Goal: Task Accomplishment & Management: Manage account settings

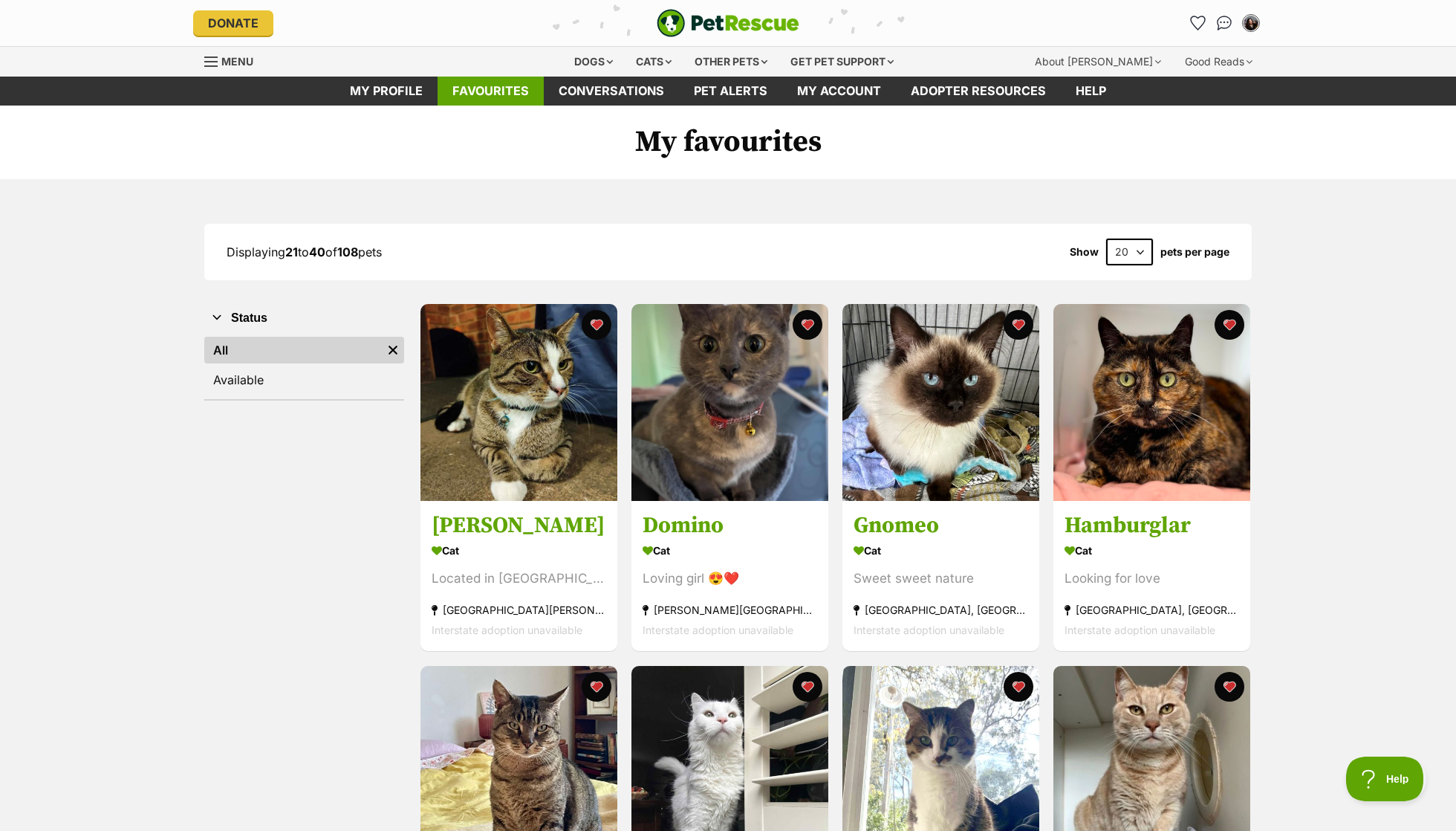
click at [461, 98] on link "Favourites" at bounding box center [490, 91] width 106 height 29
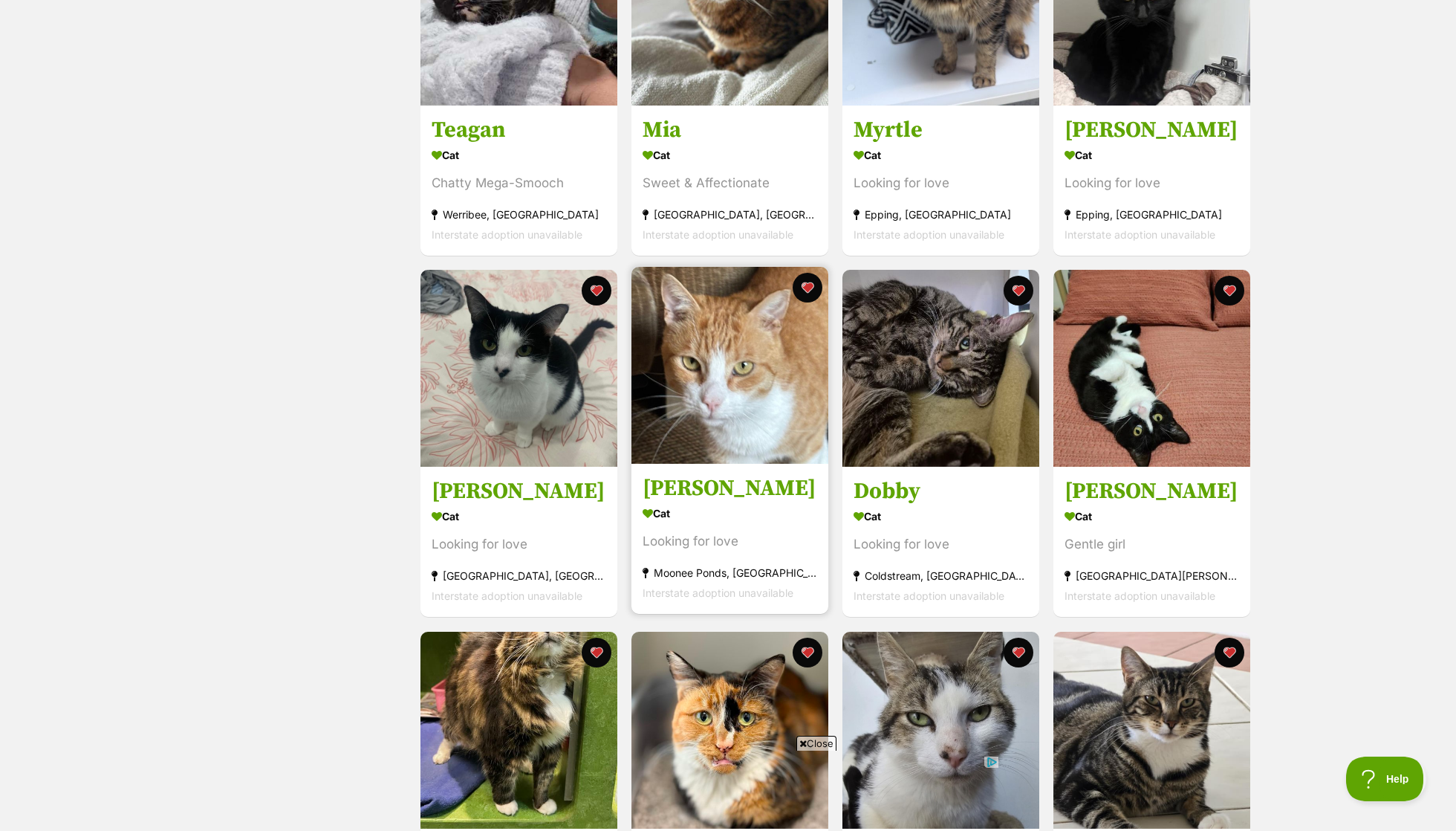
scroll to position [1088, 0]
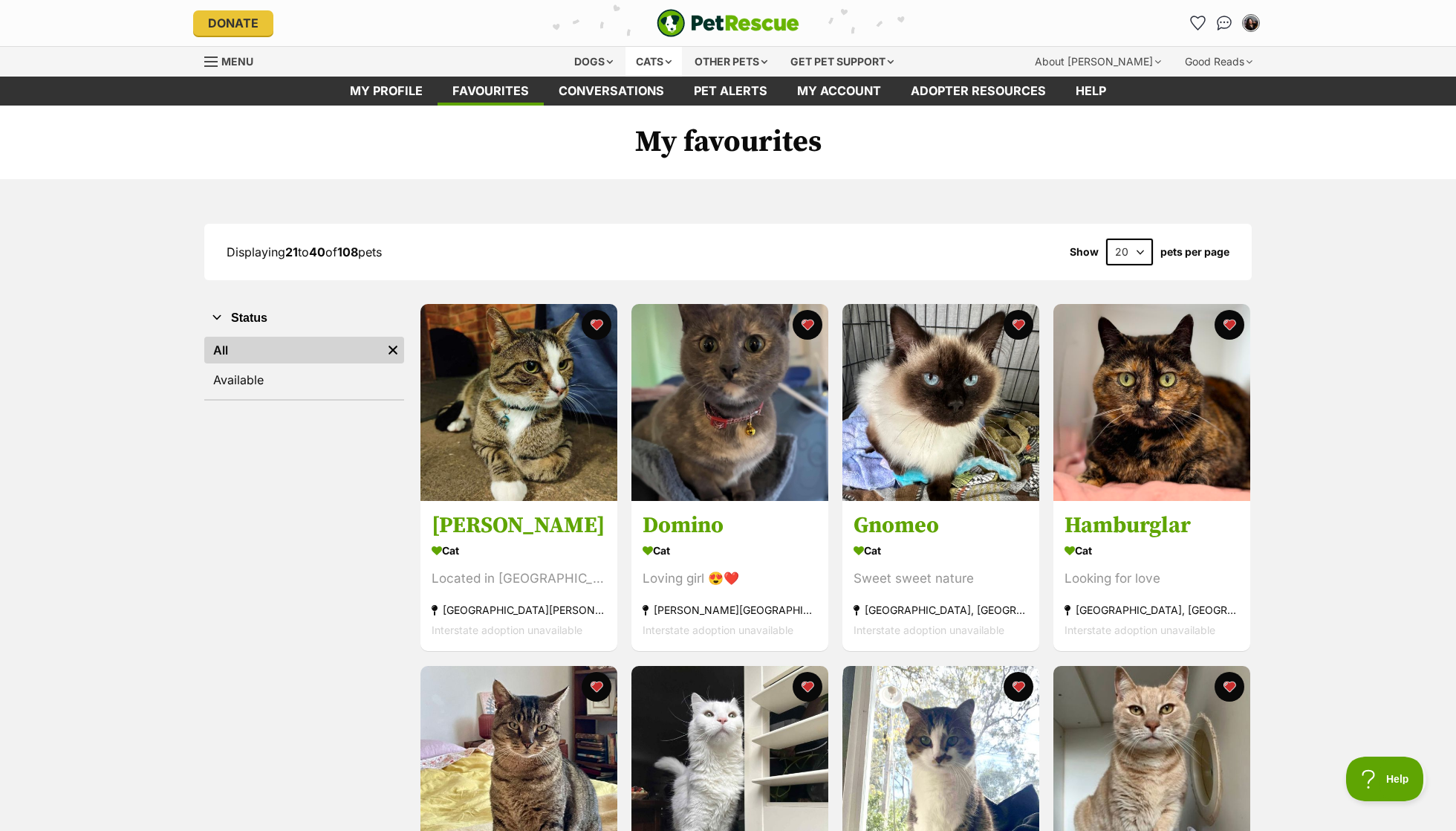
click at [642, 54] on div "Cats" at bounding box center [654, 62] width 57 height 30
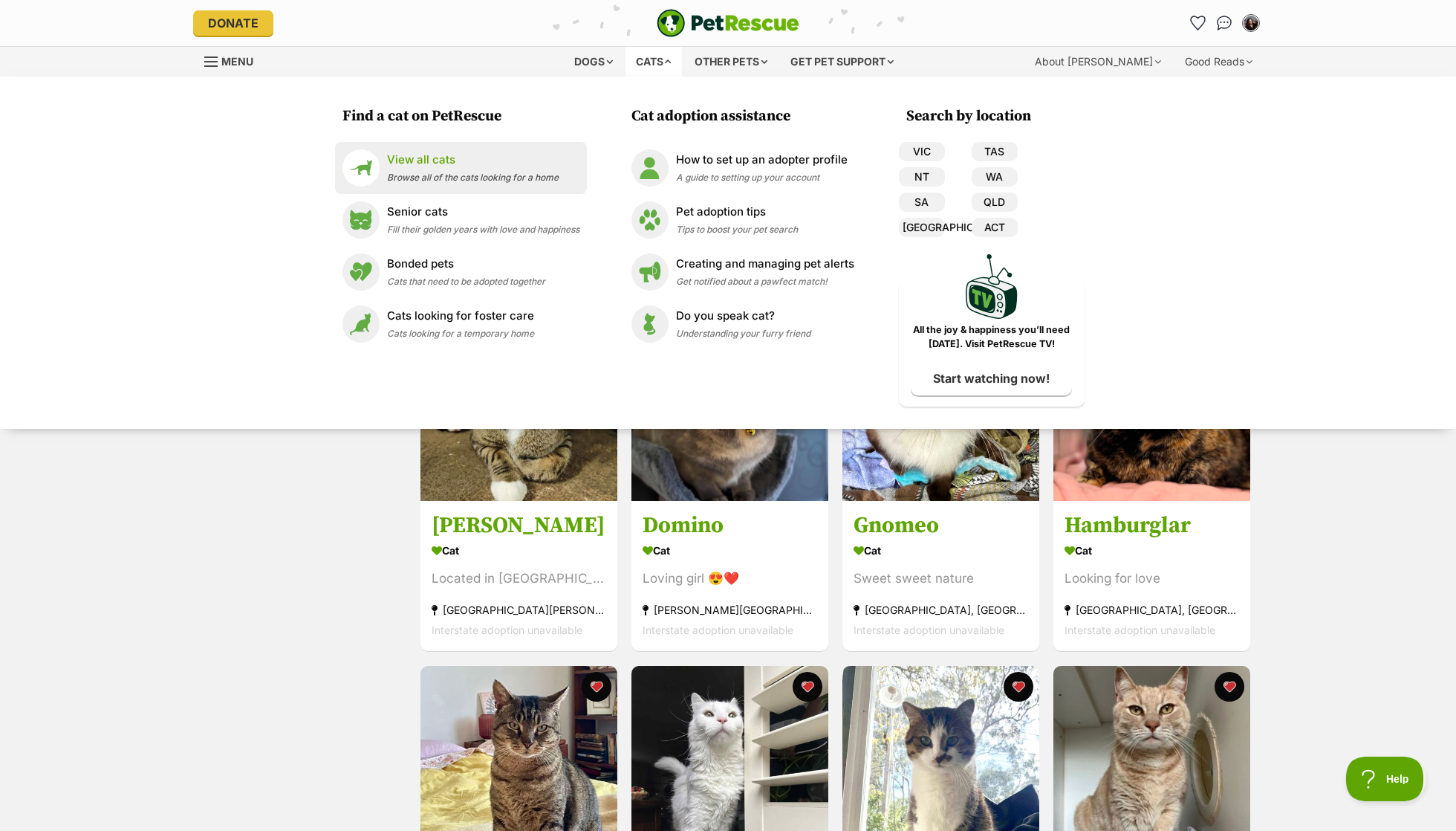
click at [479, 151] on link "View all cats Browse all of the cats looking for a home" at bounding box center [461, 168] width 237 height 38
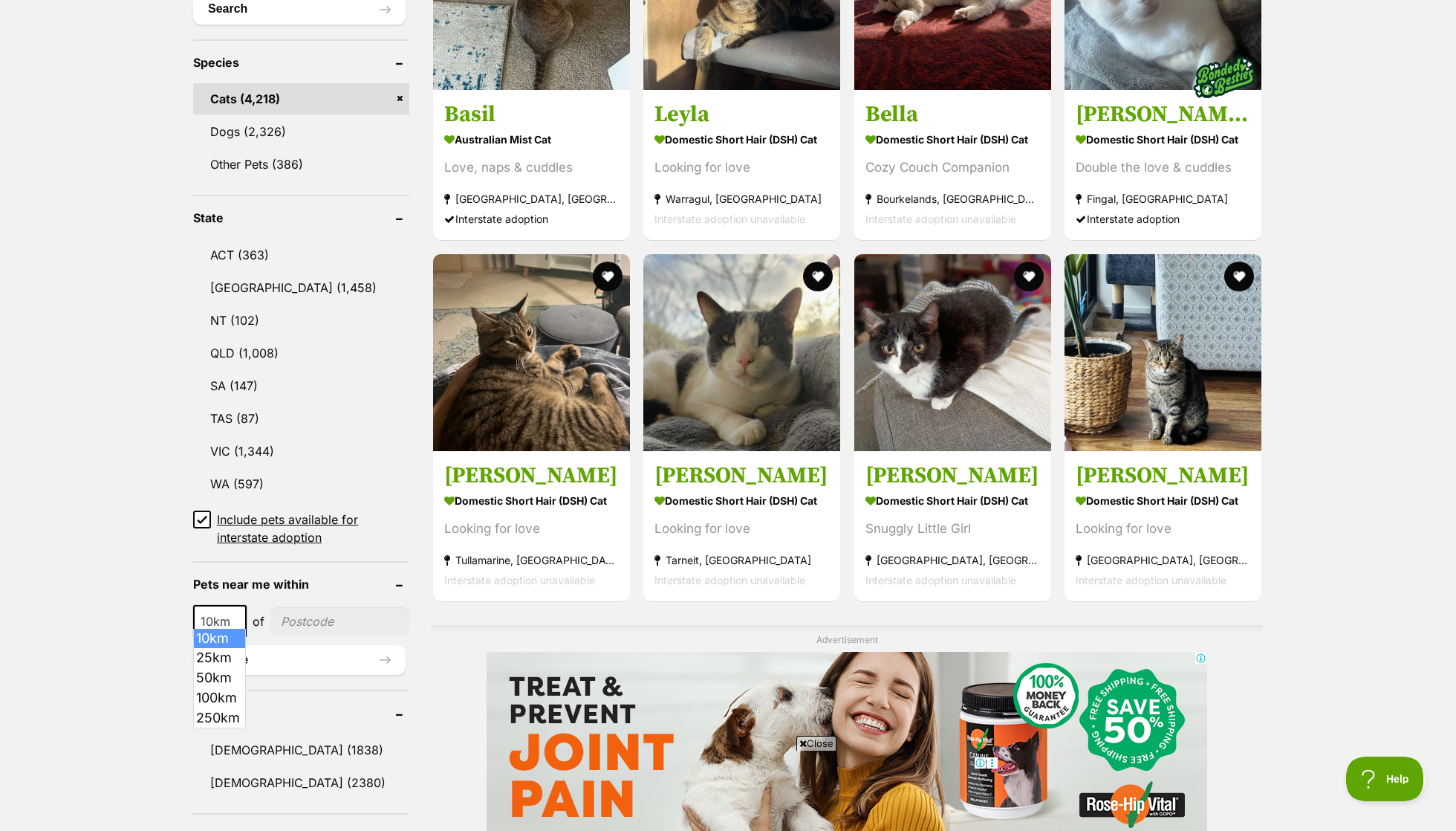
click at [223, 610] on span "10km" at bounding box center [220, 621] width 50 height 21
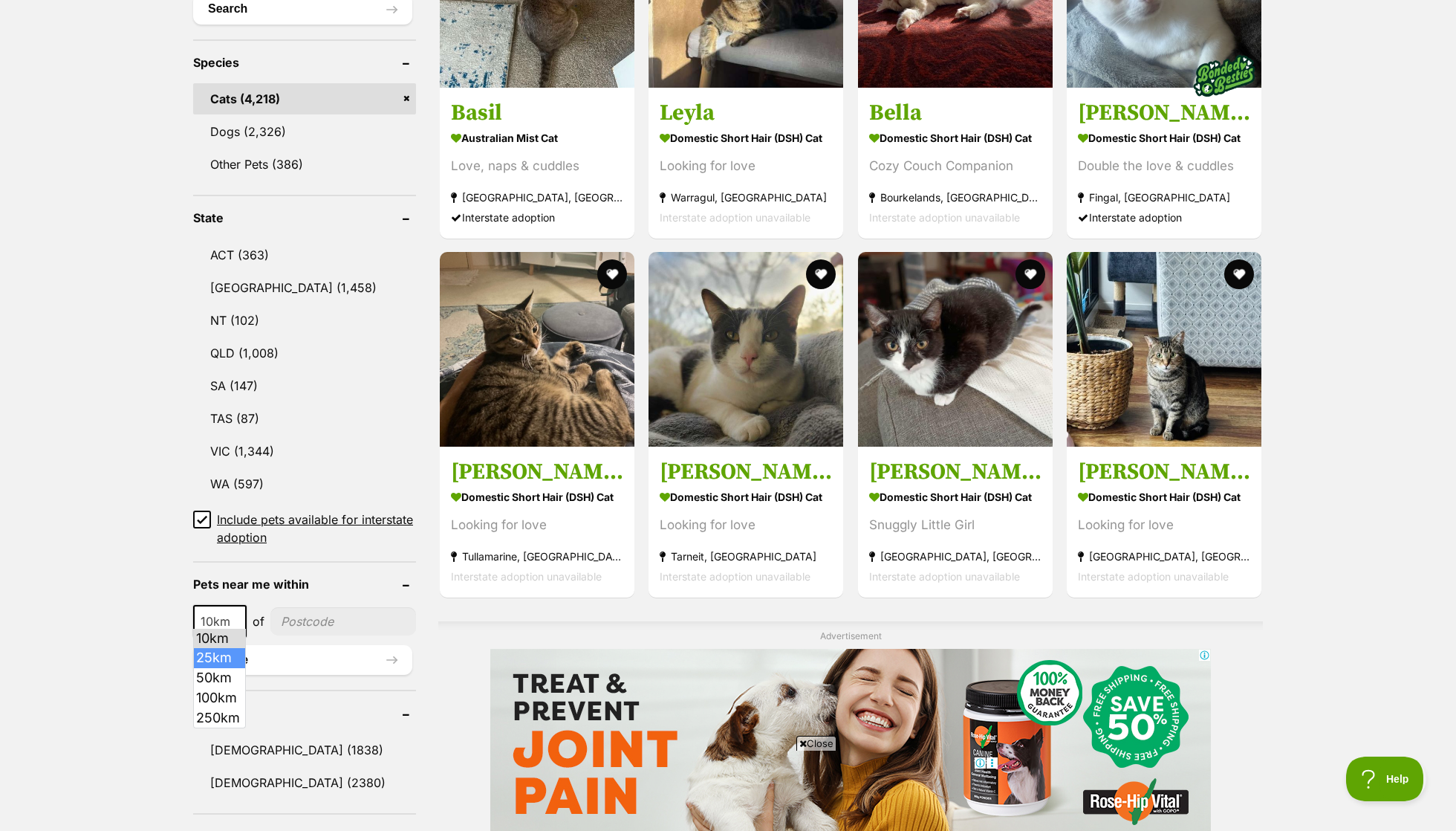
select select "25"
click at [336, 608] on input"] "postcode" at bounding box center [344, 620] width 143 height 28
type input"] "3053"
click at [333, 647] on button "Update" at bounding box center [303, 660] width 220 height 30
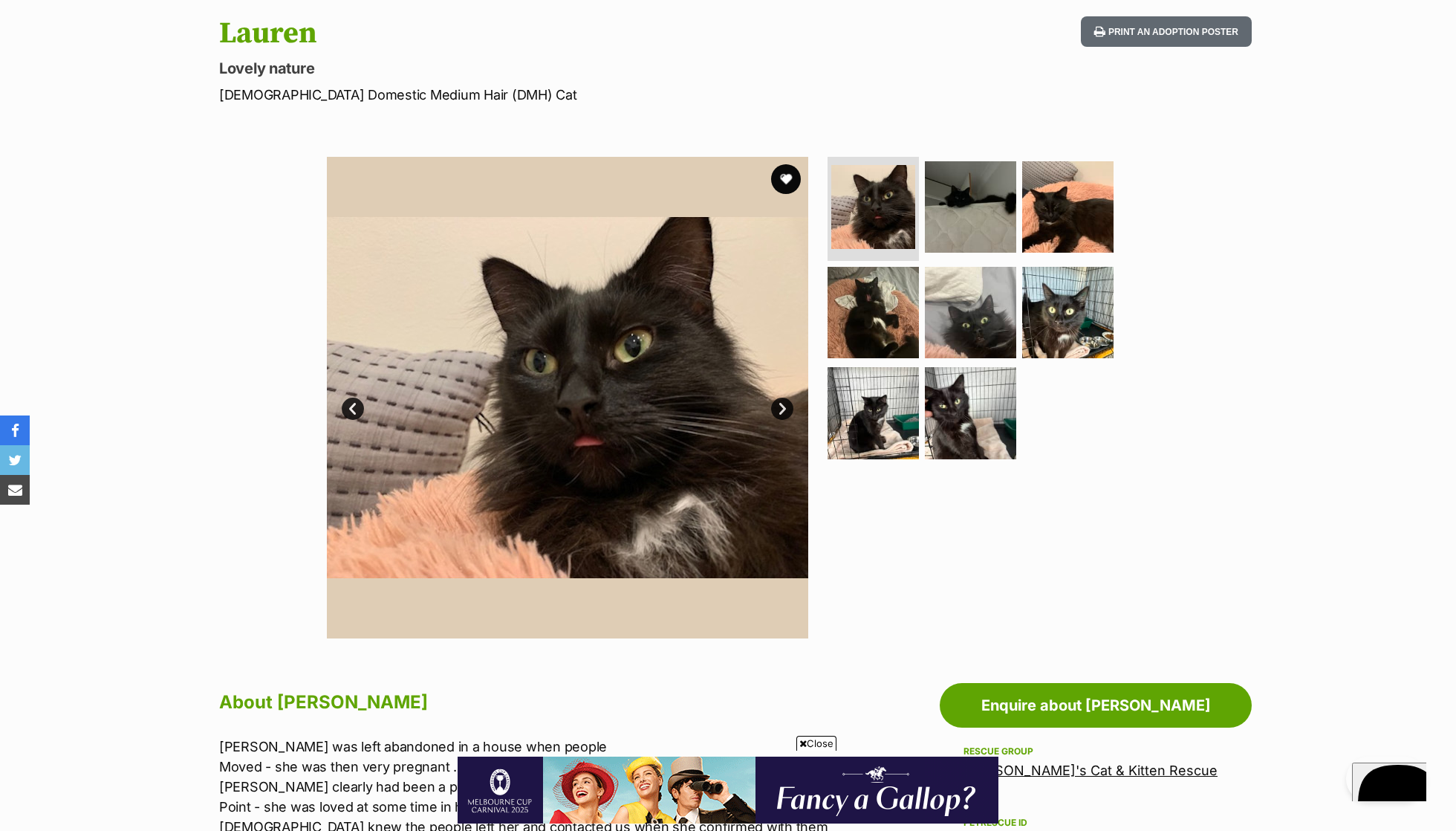
scroll to position [246, 0]
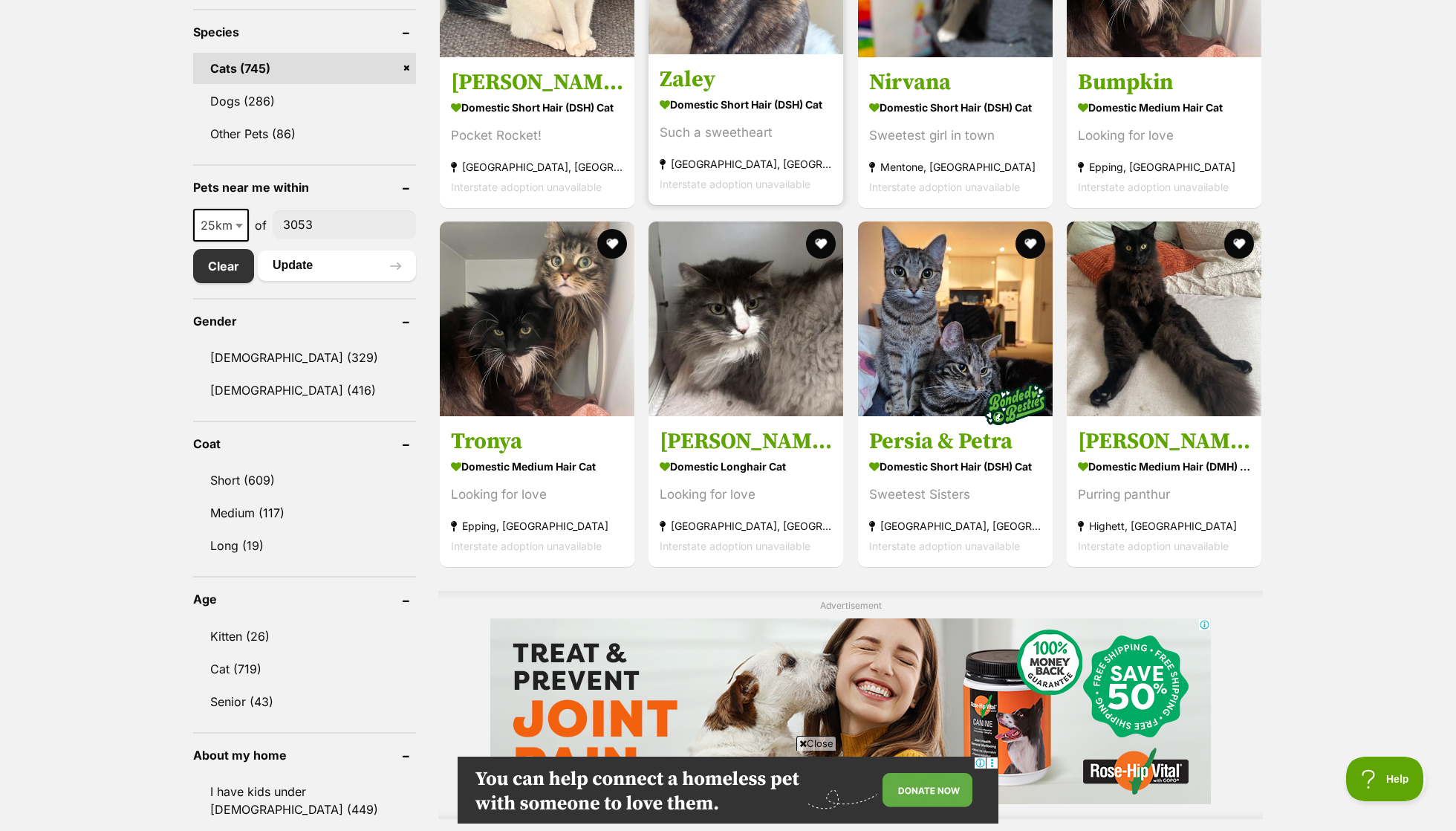
click at [720, 76] on h3 "Zaley" at bounding box center [745, 78] width 172 height 28
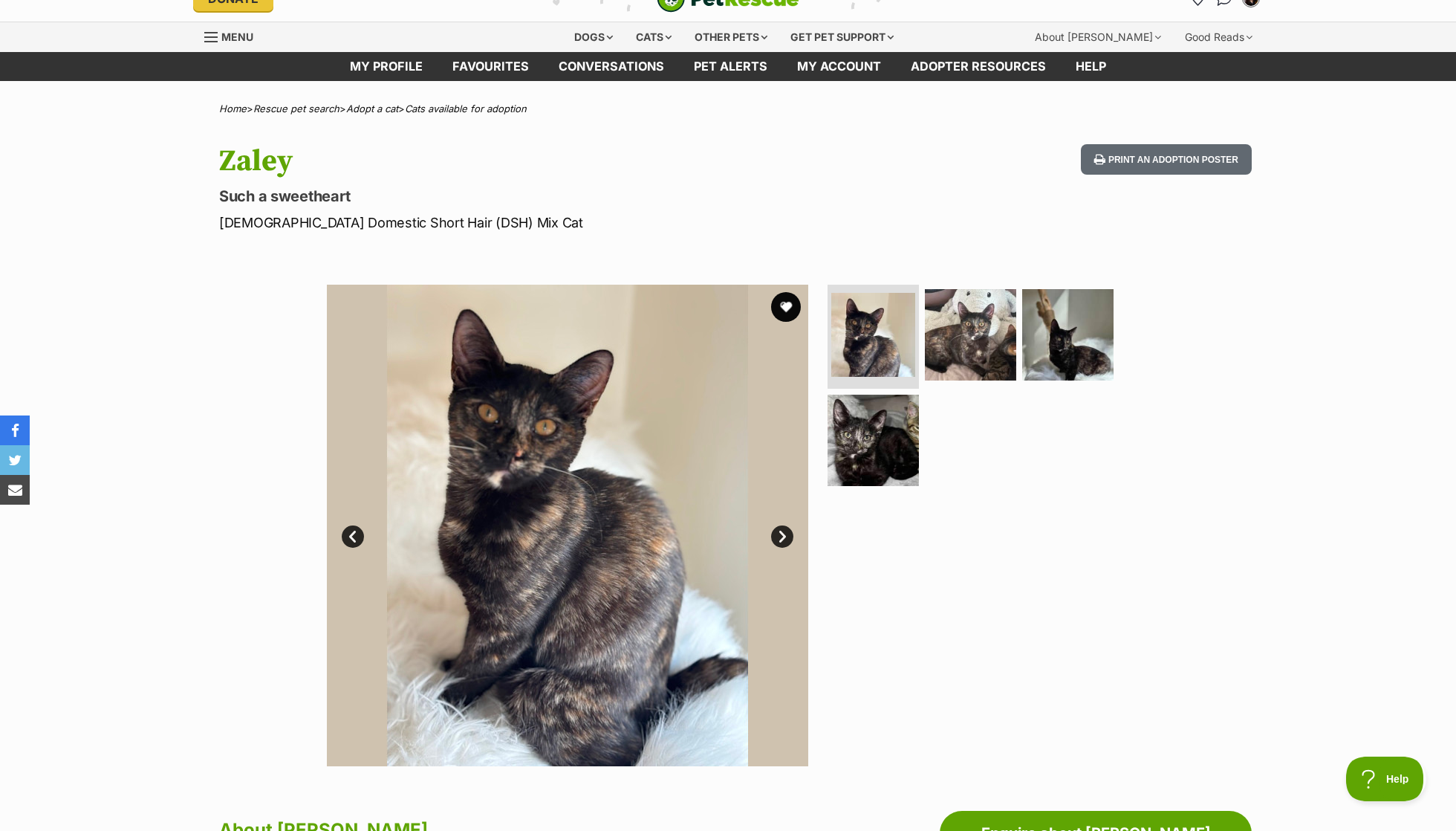
scroll to position [16, 0]
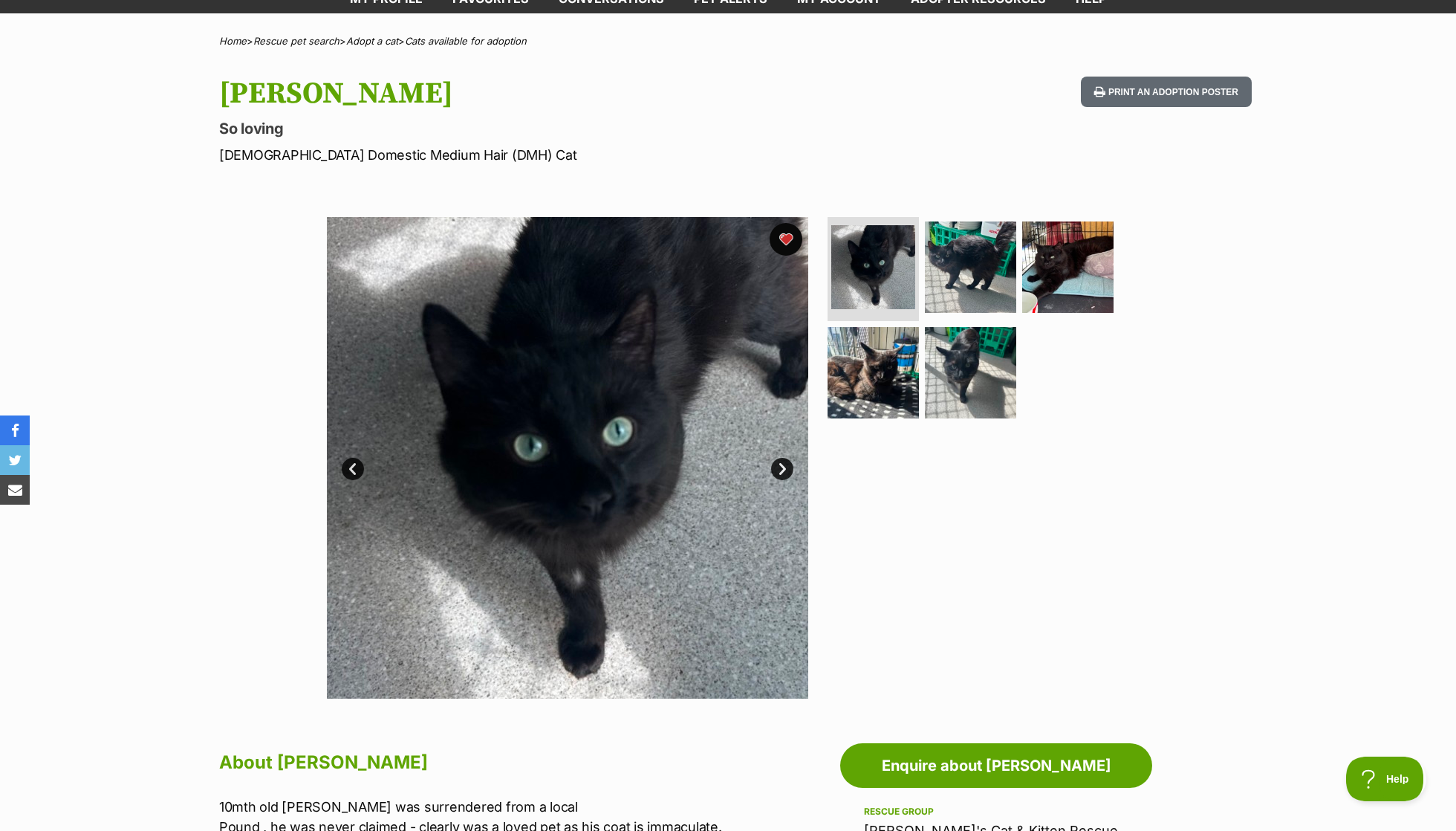
click at [788, 241] on button "favourite" at bounding box center [786, 239] width 33 height 33
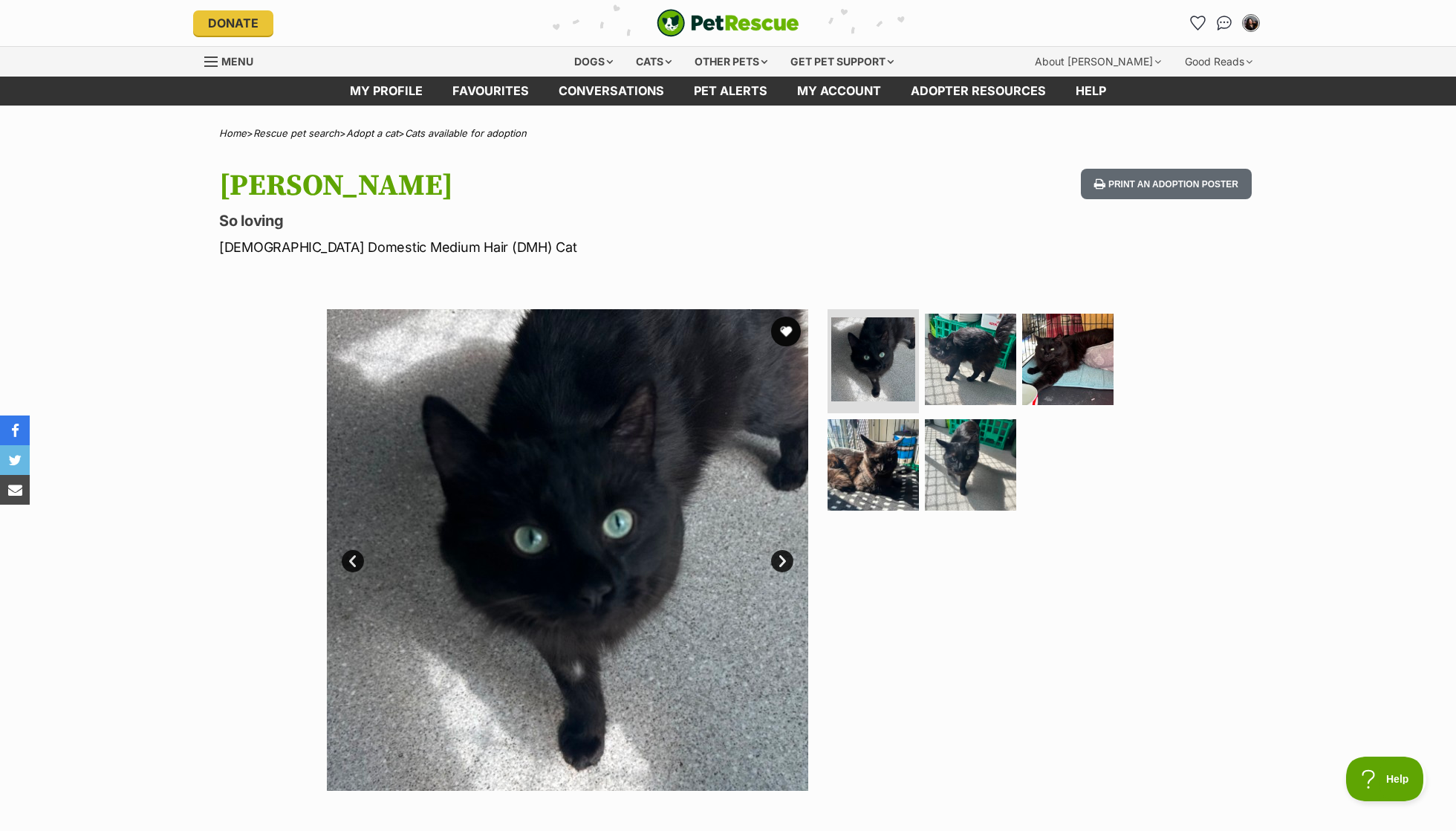
click at [488, 72] on div "Dogs Find a dog on PetRescue View all dogs Browse all of the doggos looking for…" at bounding box center [734, 62] width 530 height 30
click at [488, 78] on link "Favourites" at bounding box center [490, 91] width 106 height 29
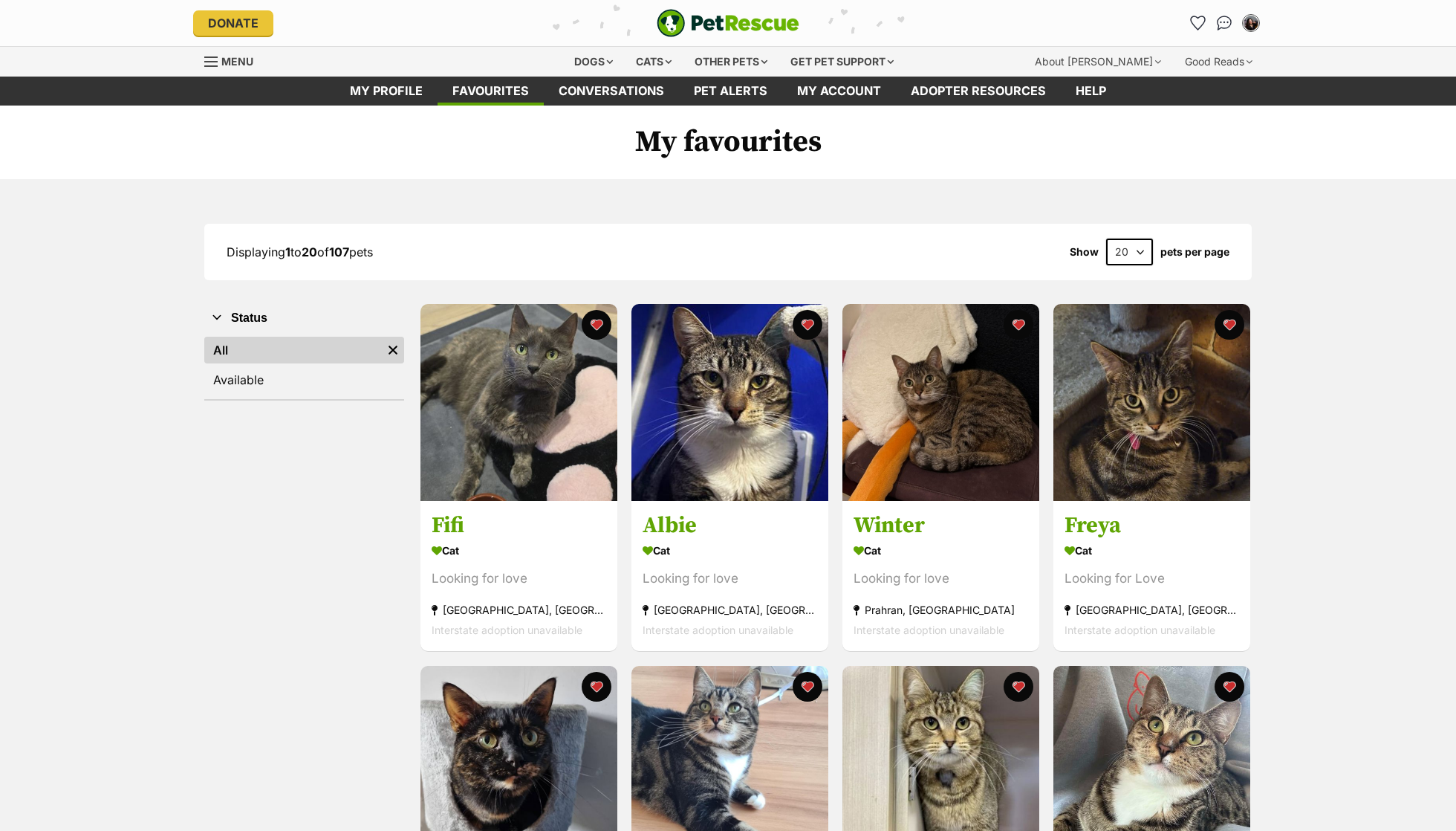
click at [776, 540] on div "Cat" at bounding box center [729, 551] width 174 height 21
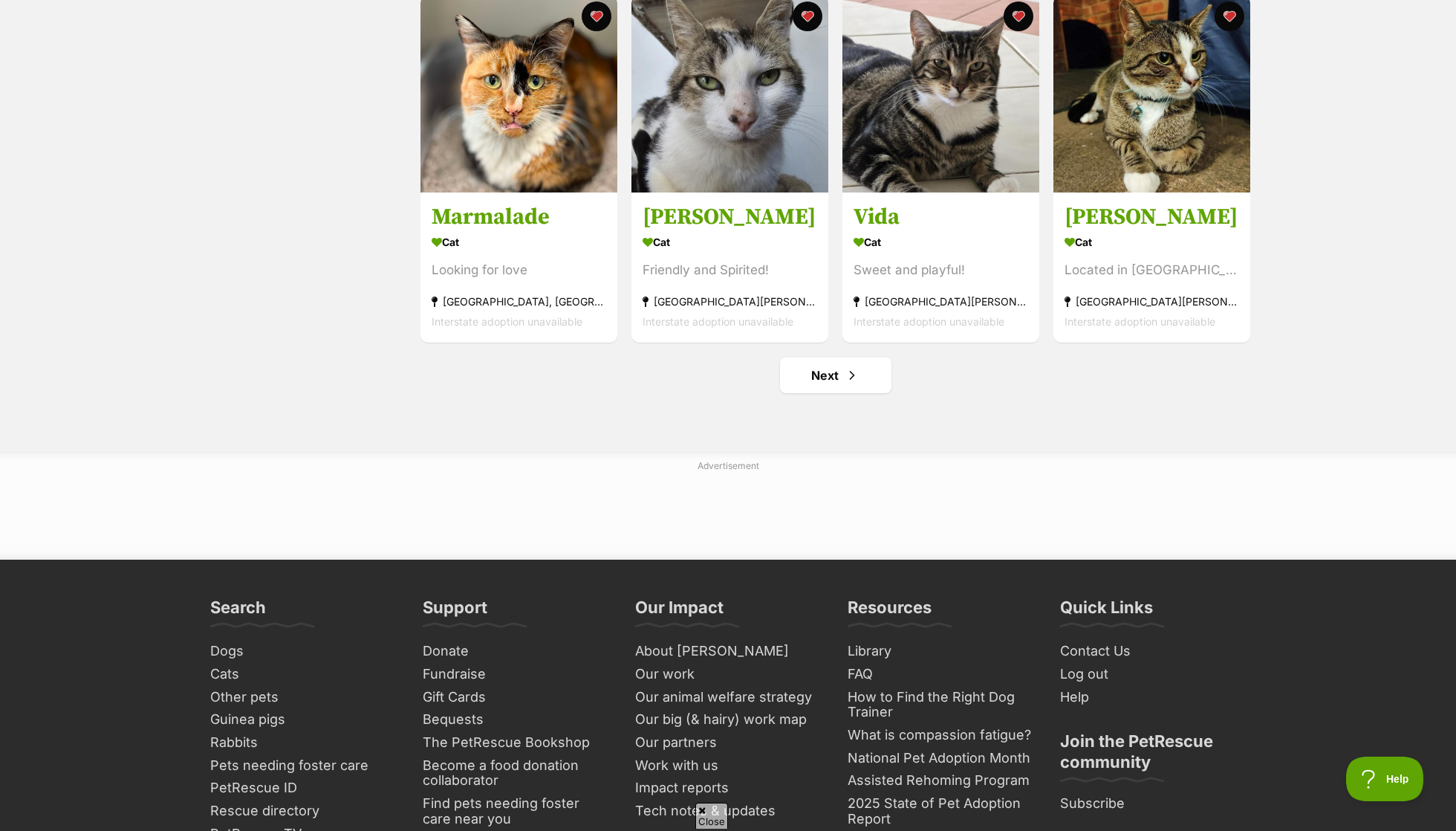
scroll to position [1757, 0]
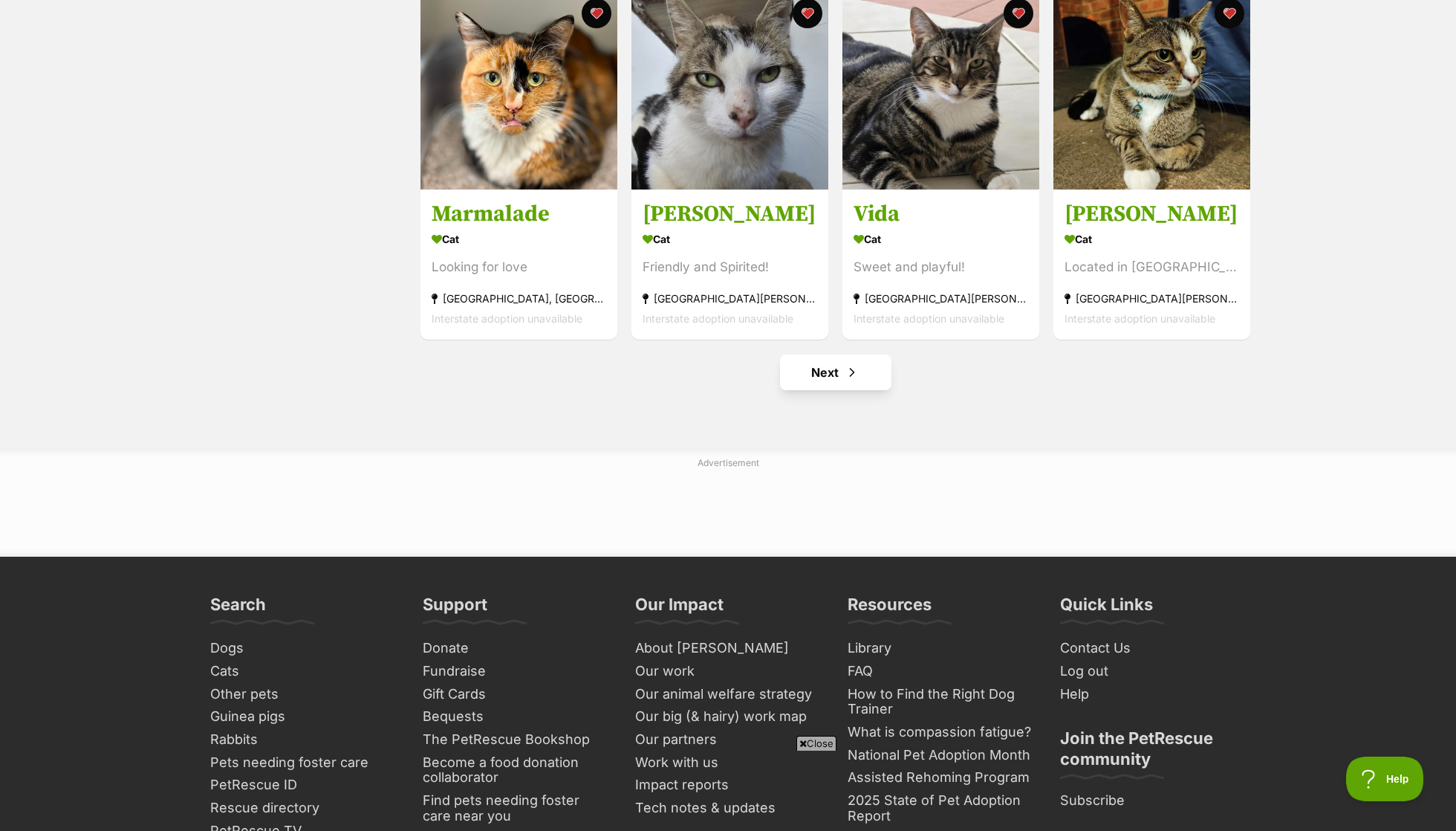
click at [799, 366] on link "Next" at bounding box center [836, 372] width 112 height 36
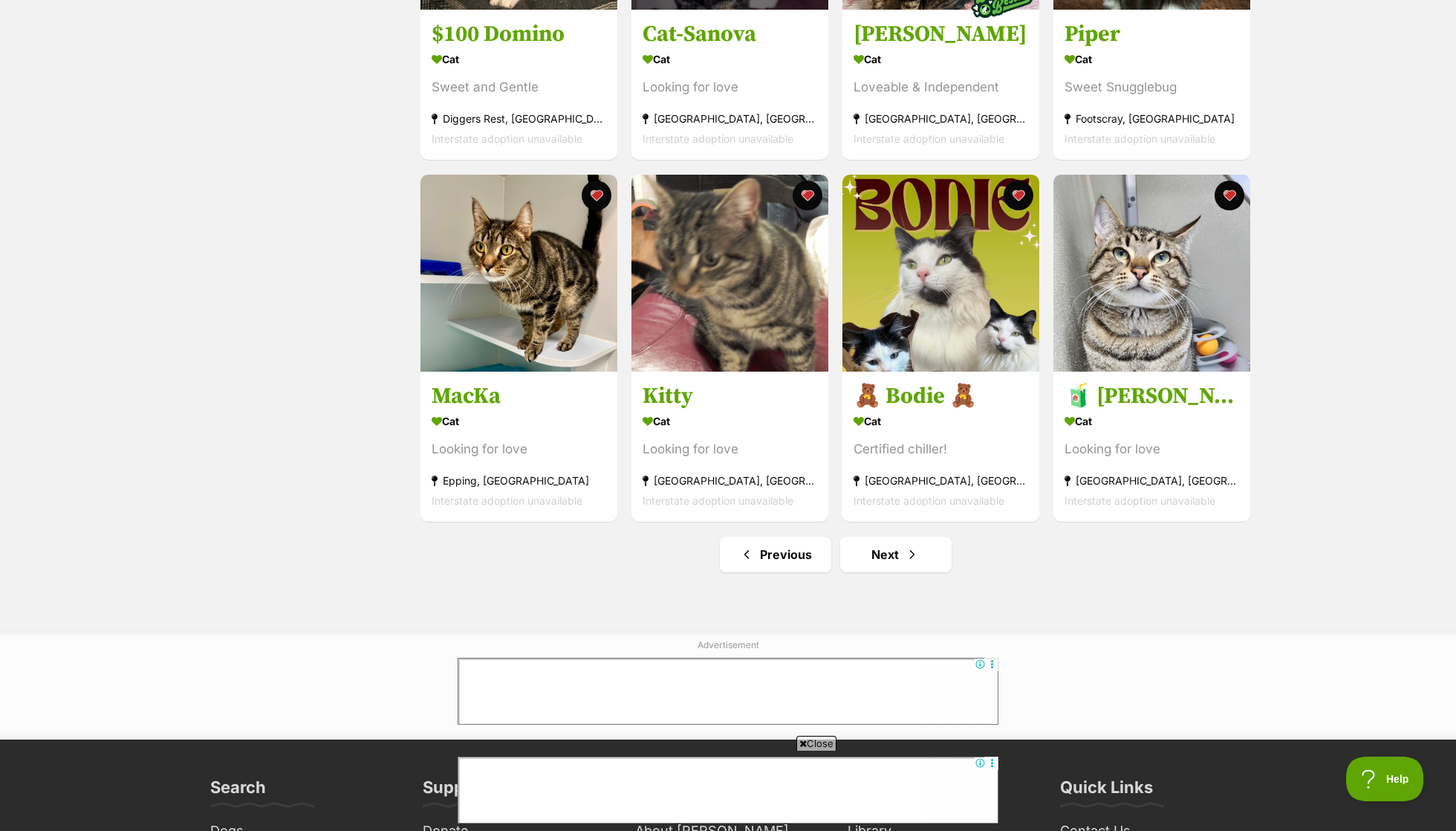
scroll to position [1814, 0]
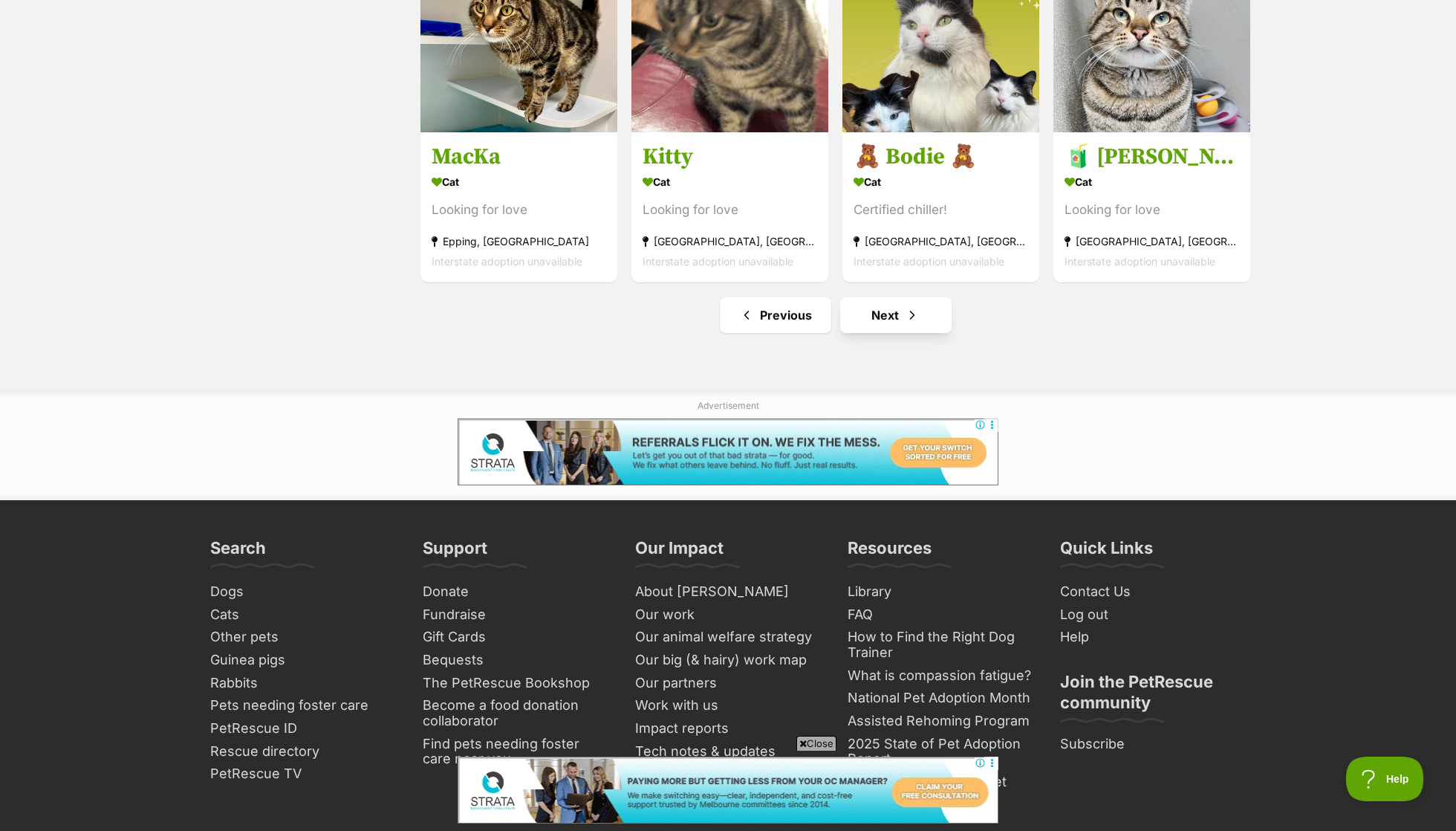
click at [939, 298] on link "Next" at bounding box center [897, 315] width 112 height 36
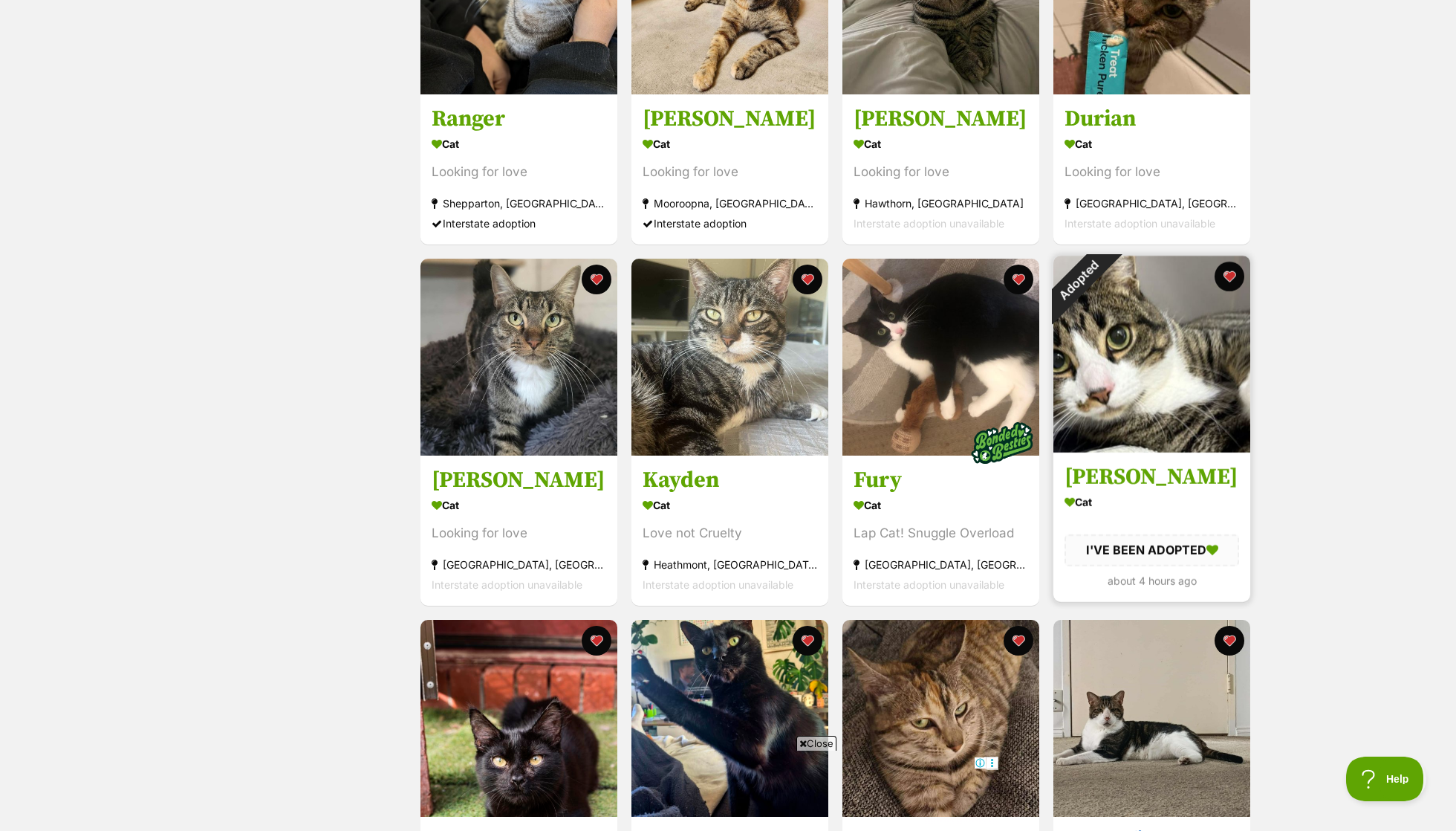
click at [1104, 275] on div "Adopted" at bounding box center [1079, 280] width 50 height 50
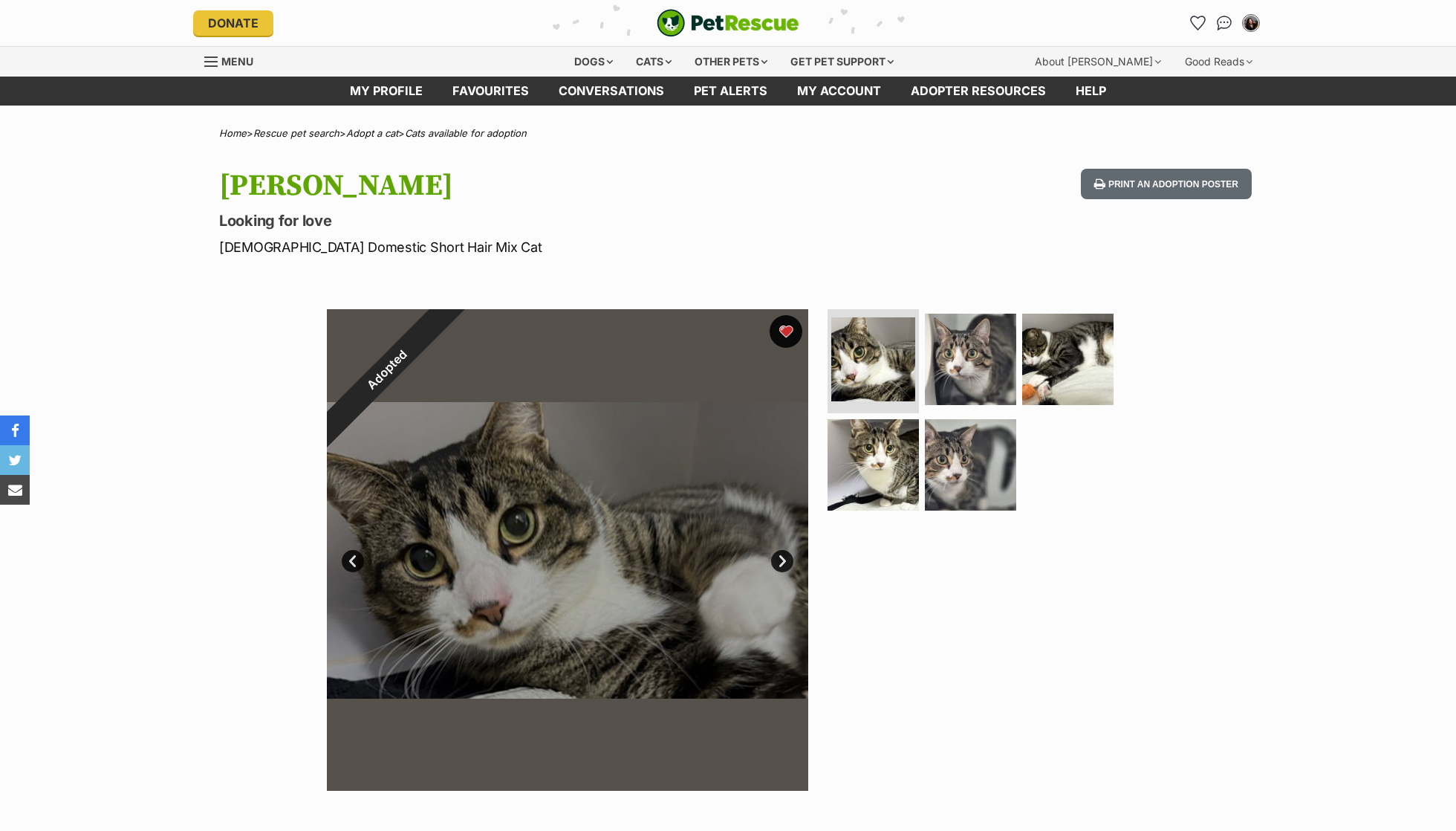
click at [782, 323] on button "favourite" at bounding box center [786, 331] width 33 height 33
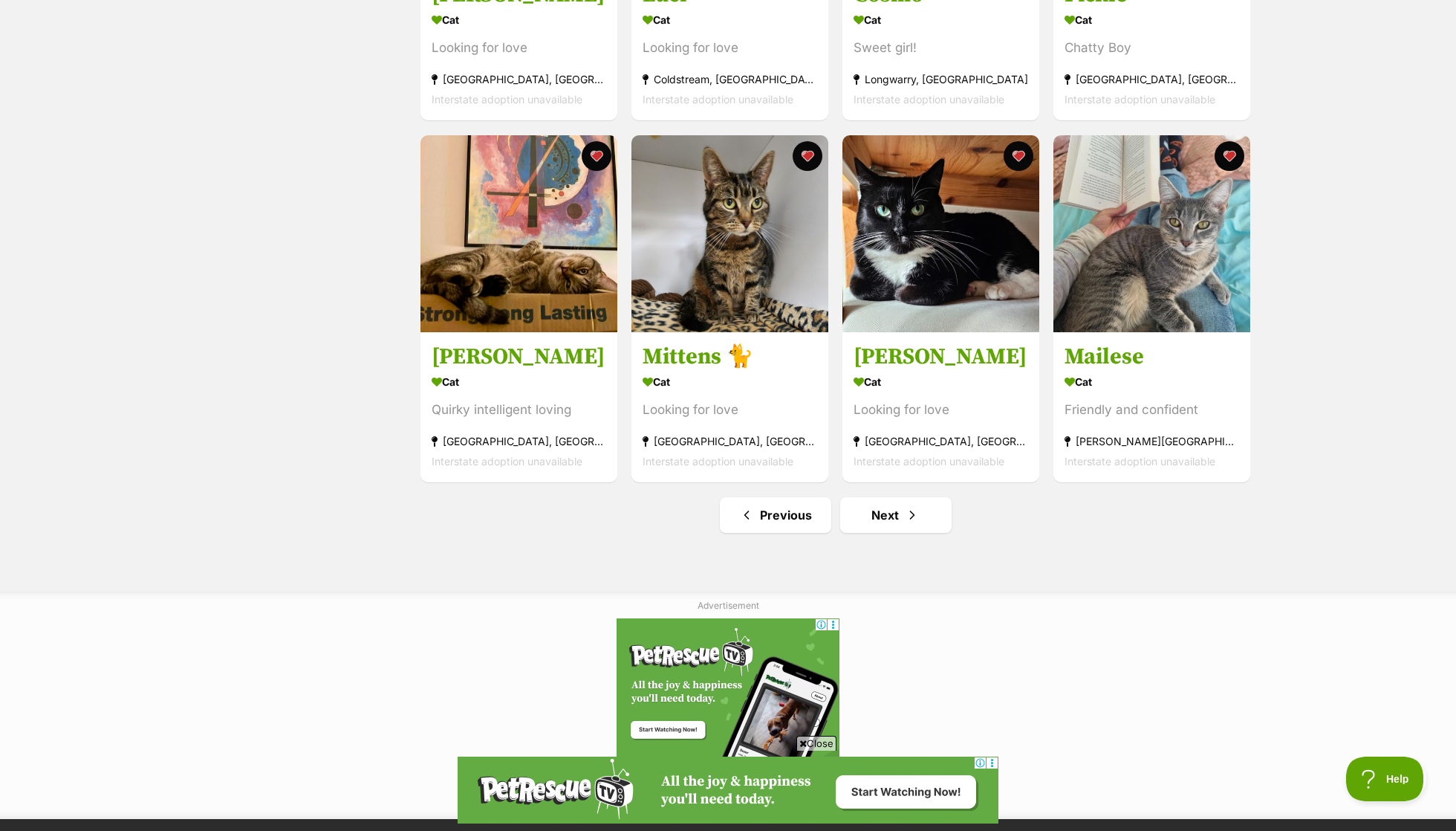
scroll to position [1618, 0]
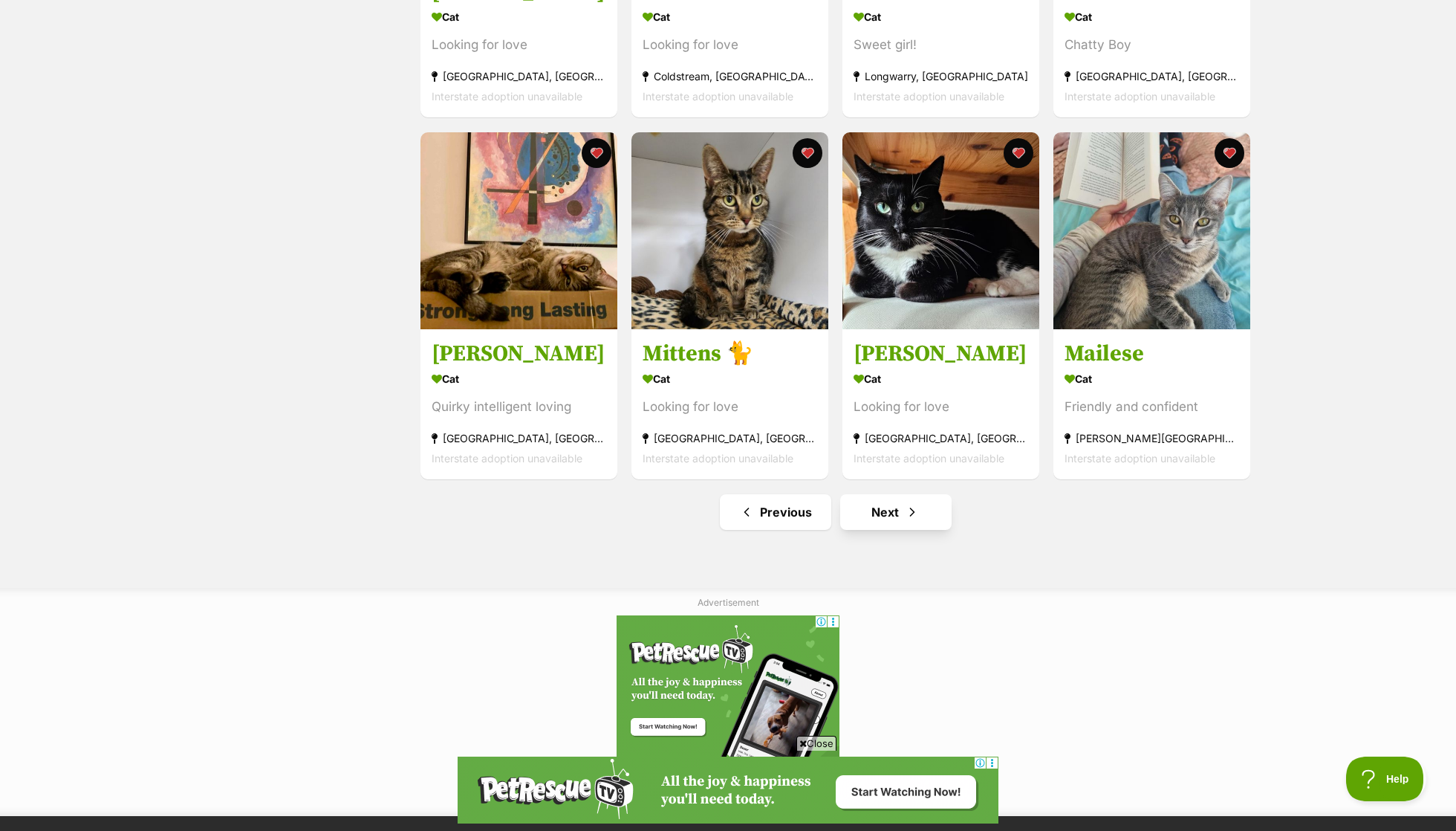
click at [902, 516] on link "Next" at bounding box center [897, 511] width 112 height 36
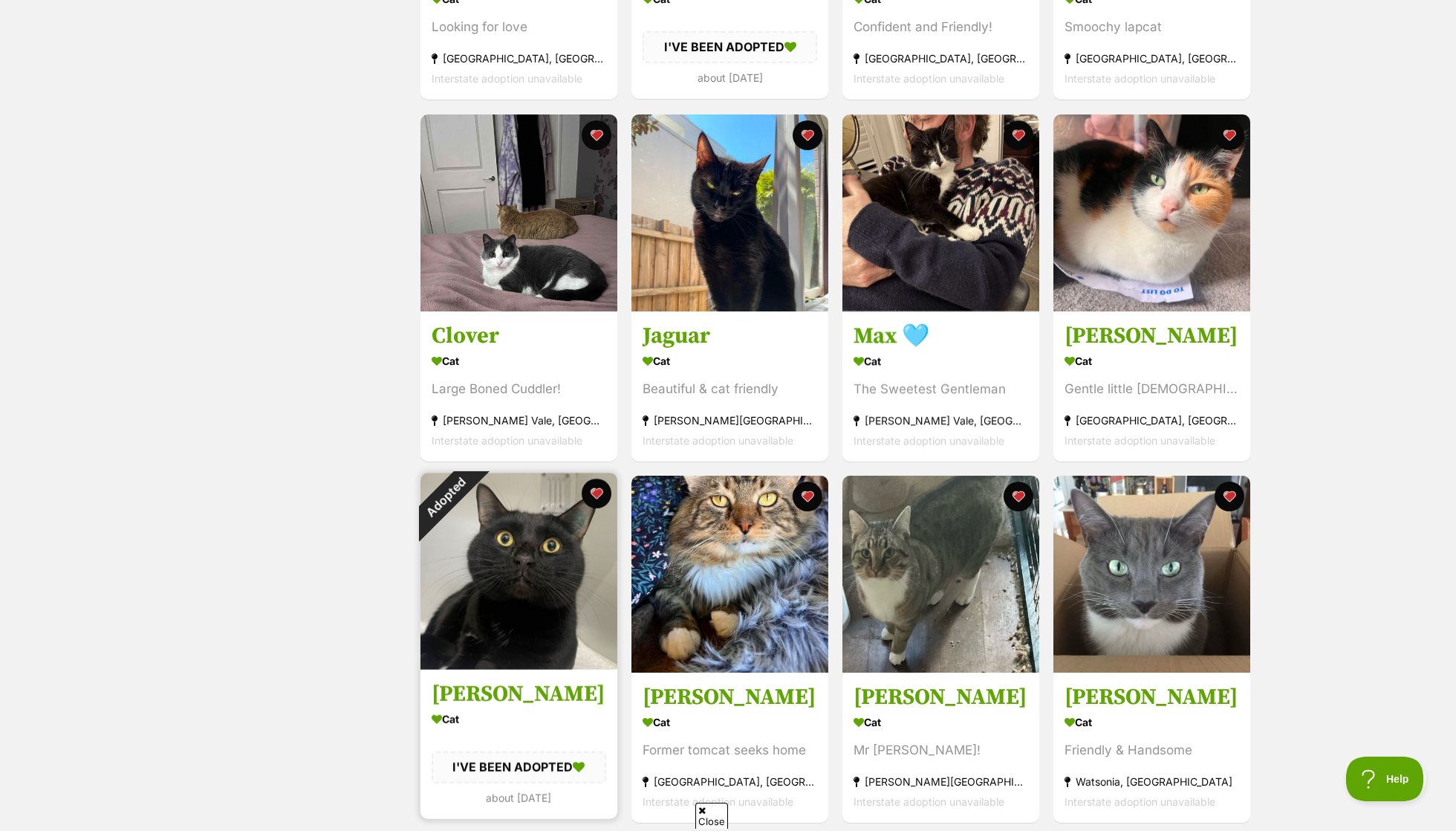
click at [470, 522] on div "Adopted" at bounding box center [446, 498] width 50 height 50
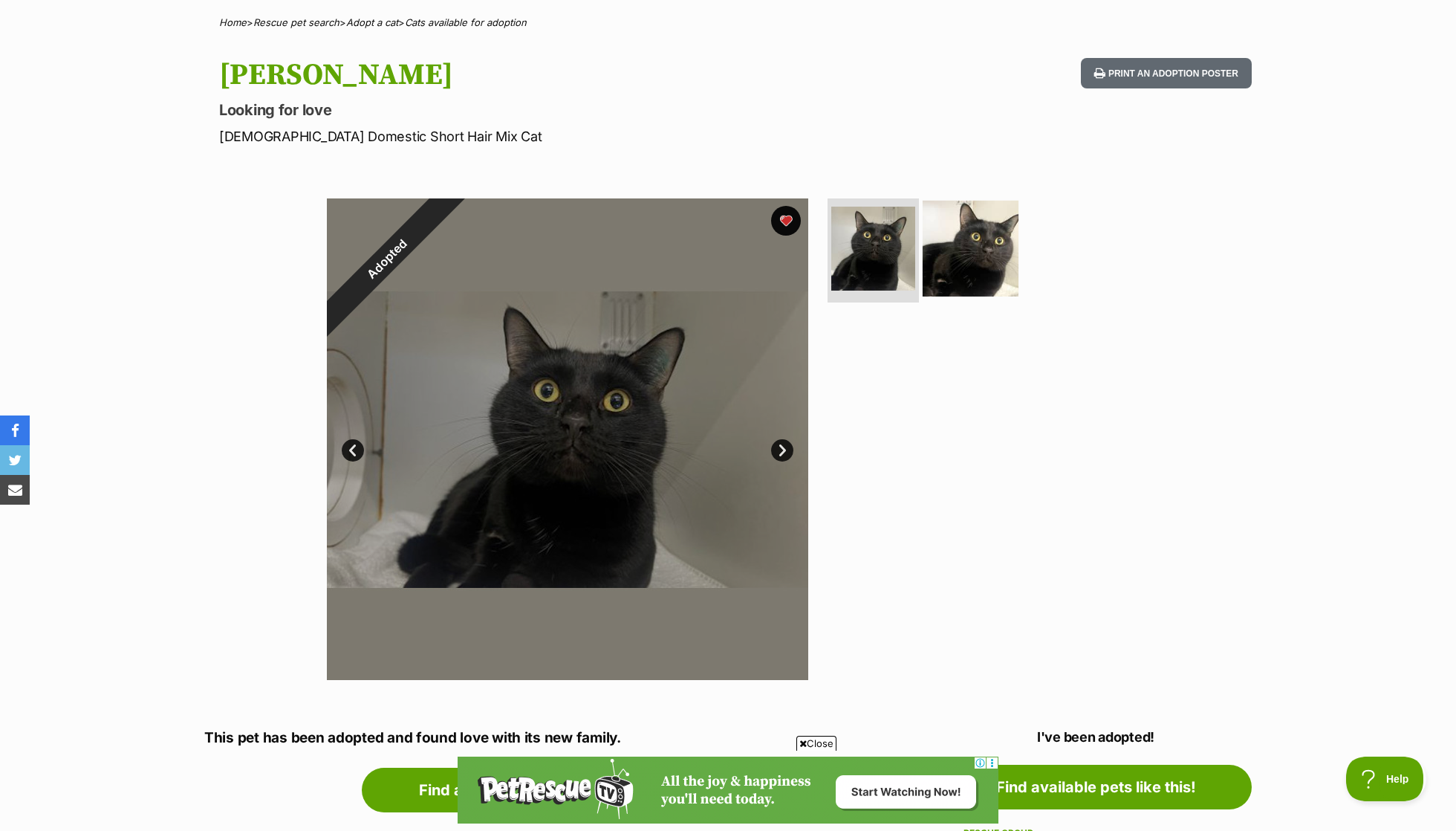
click at [932, 289] on img at bounding box center [971, 248] width 96 height 96
